Goal: Task Accomplishment & Management: Manage account settings

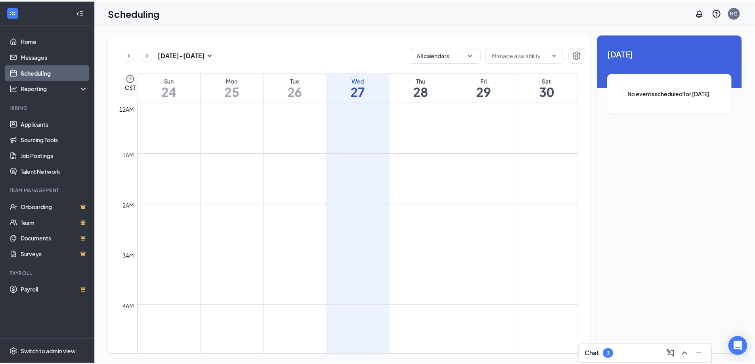
scroll to position [389, 0]
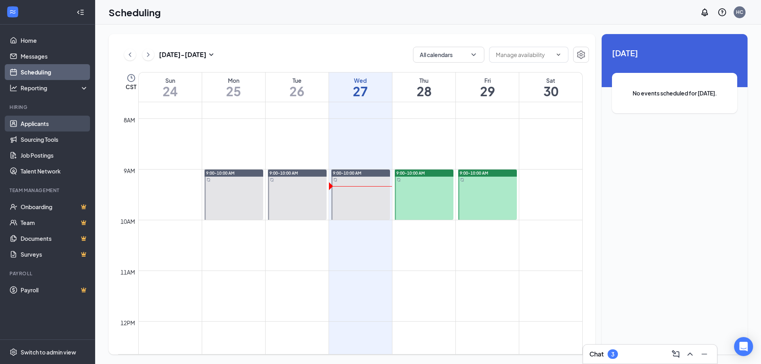
click at [33, 126] on link "Applicants" at bounding box center [55, 124] width 68 height 16
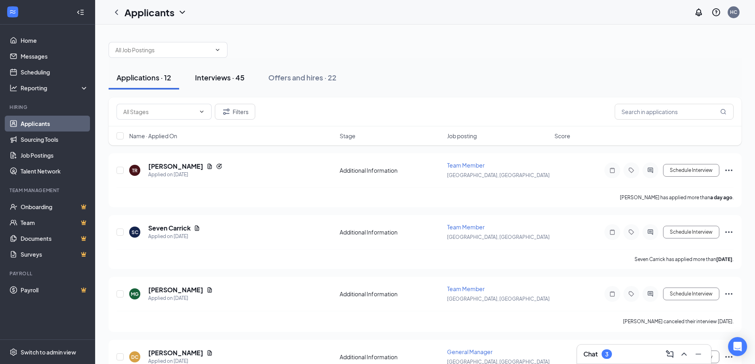
click at [231, 82] on div "Interviews · 45" at bounding box center [220, 77] width 50 height 10
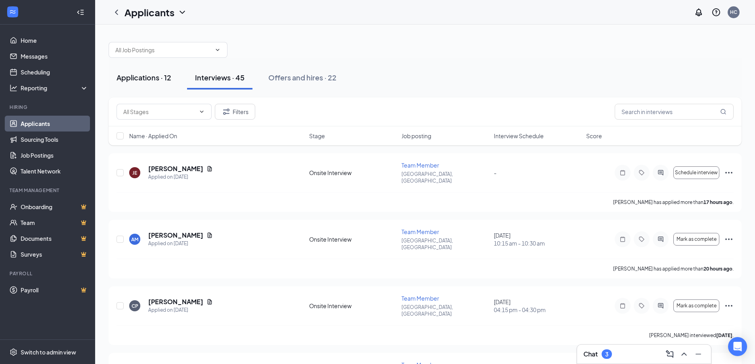
click at [174, 80] on button "Applications · 12" at bounding box center [144, 78] width 71 height 24
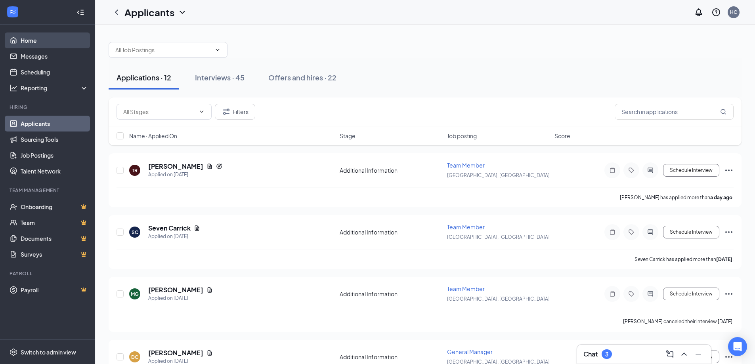
click at [25, 39] on link "Home" at bounding box center [55, 40] width 68 height 16
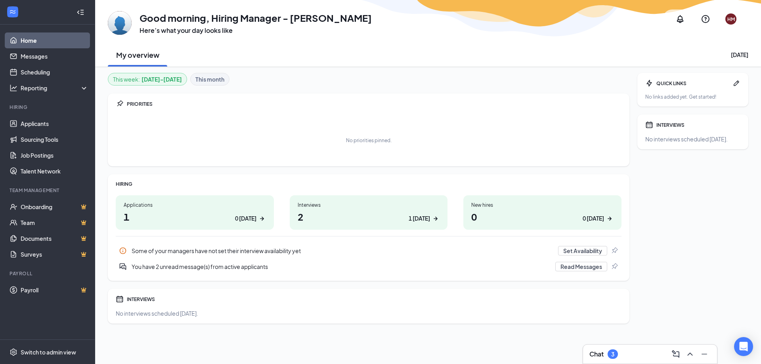
click at [249, 208] on div "Applications" at bounding box center [195, 205] width 142 height 7
click at [322, 212] on h1 "2 1 today" at bounding box center [369, 216] width 142 height 13
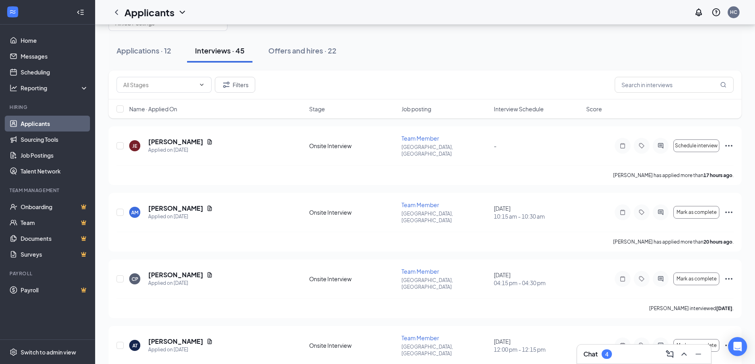
scroll to position [40, 0]
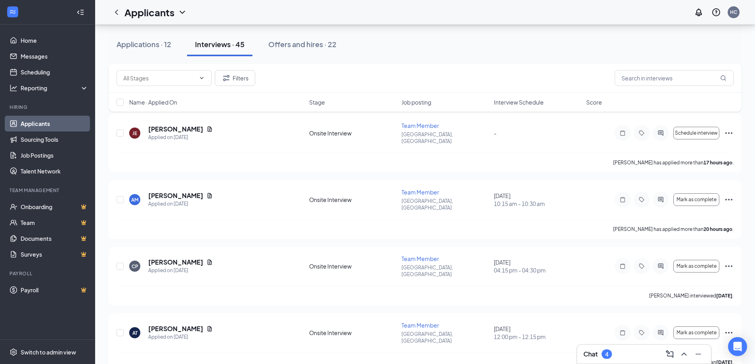
click at [252, 69] on div "Filters" at bounding box center [425, 78] width 633 height 29
click at [248, 79] on button "Filters" at bounding box center [235, 78] width 40 height 16
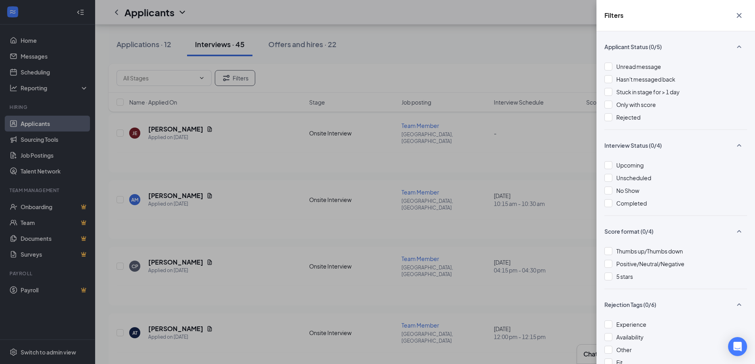
click at [561, 75] on div "Filters Applicant Status (0/5) Unread message Hasn't messaged back Stuck in sta…" at bounding box center [377, 182] width 755 height 364
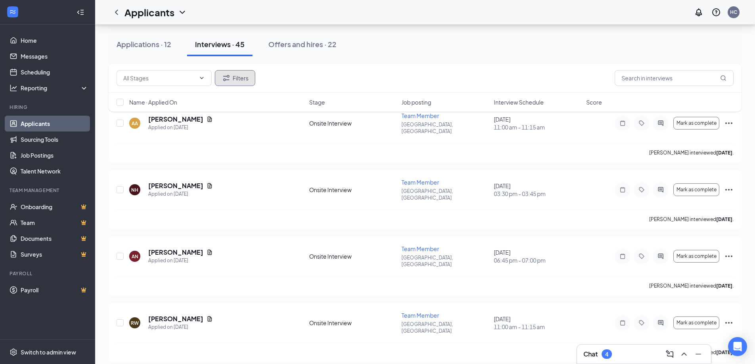
scroll to position [2060, 0]
